Goal: Transaction & Acquisition: Purchase product/service

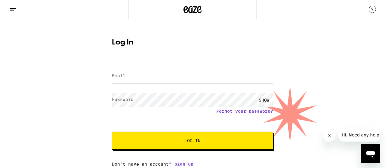
type input "[EMAIL_ADDRESS][DOMAIN_NAME]"
click at [195, 149] on button "Log In" at bounding box center [192, 141] width 161 height 18
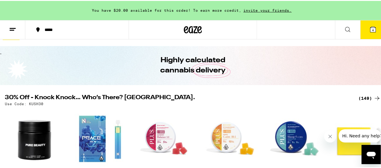
scroll to position [30, 0]
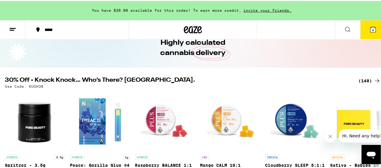
click at [361, 82] on div "(149)" at bounding box center [369, 79] width 22 height 7
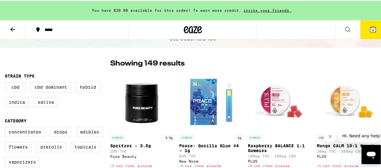
scroll to position [60, 0]
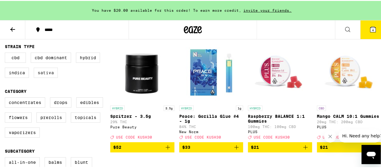
click at [40, 72] on label "Sativa" at bounding box center [46, 72] width 24 height 10
click at [6, 53] on input "Sativa" at bounding box center [6, 53] width 0 height 0
checkbox input "true"
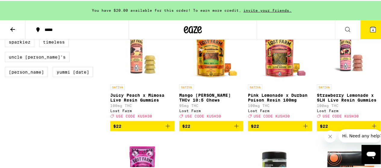
scroll to position [421, 0]
